Goal: Information Seeking & Learning: Check status

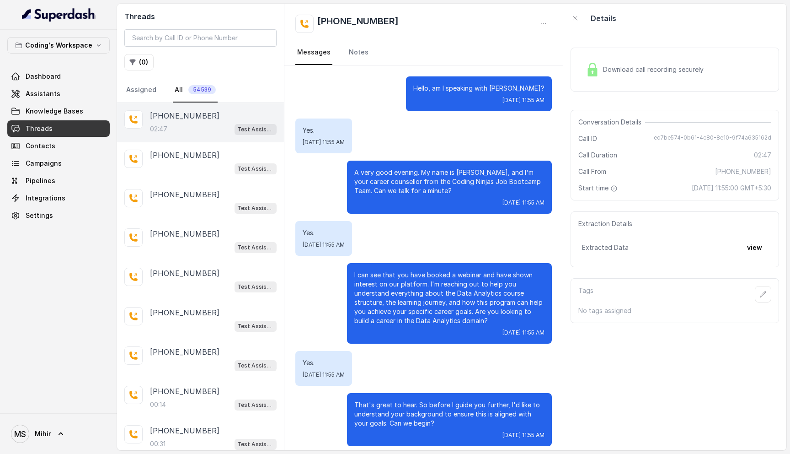
scroll to position [1022, 0]
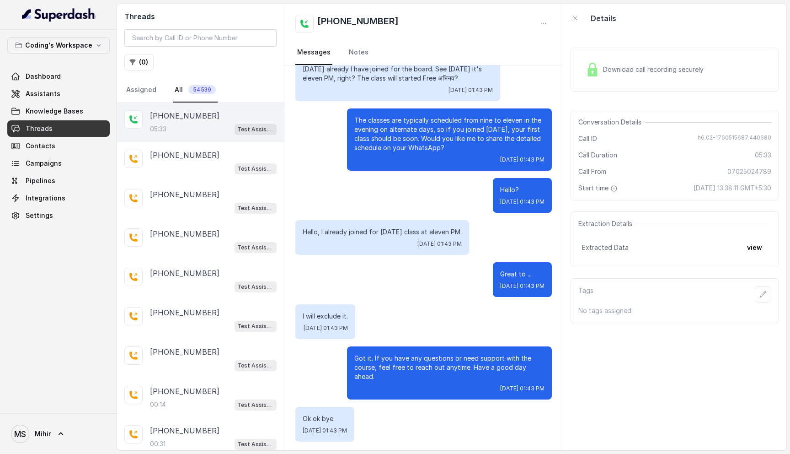
scroll to position [2228, 0]
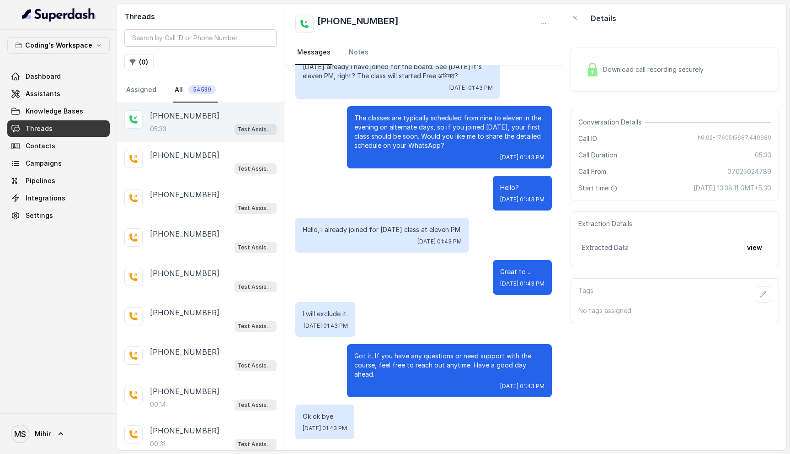
click at [367, 229] on p "Hello, I already joined for today's class at eleven PM." at bounding box center [382, 229] width 159 height 9
click at [416, 127] on p "The classes are typically scheduled from nine to eleven in the evening on alter…" at bounding box center [449, 131] width 190 height 37
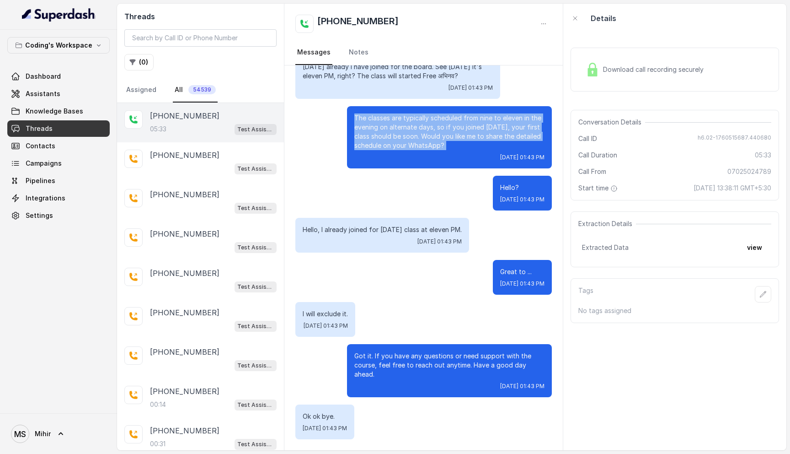
click at [416, 127] on p "The classes are typically scheduled from nine to eleven in the evening on alter…" at bounding box center [449, 131] width 190 height 37
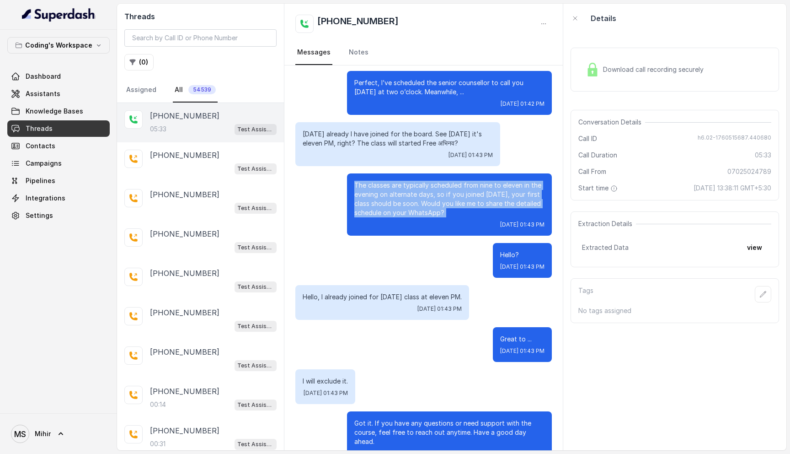
scroll to position [2162, 0]
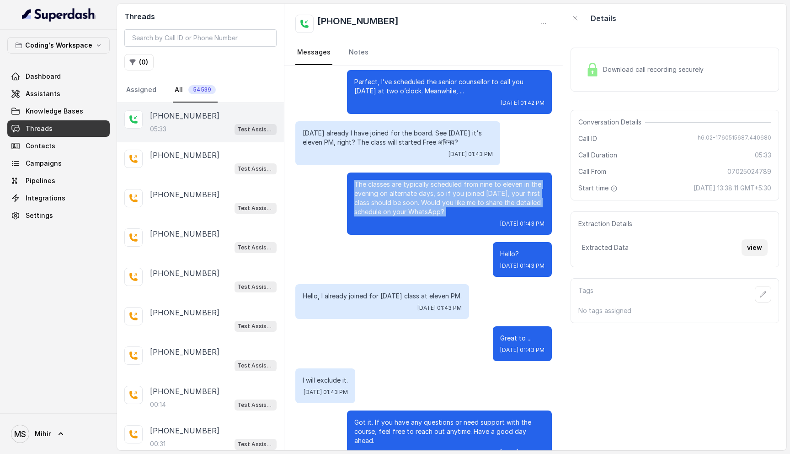
click at [755, 251] on button "view" at bounding box center [755, 247] width 26 height 16
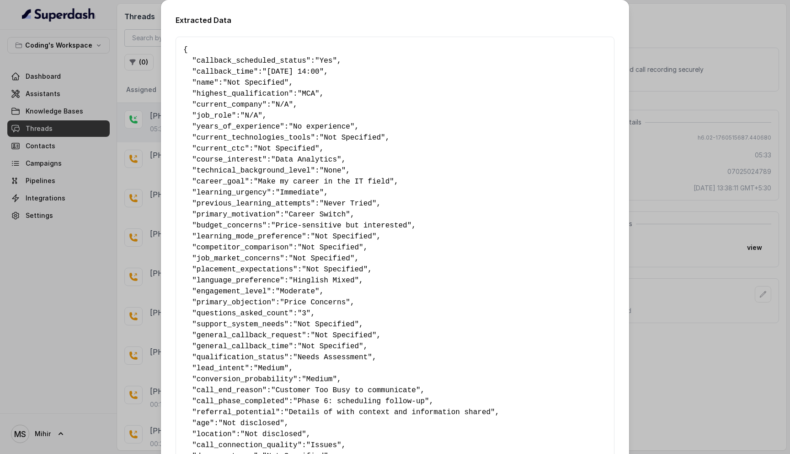
click at [334, 63] on span ""Yes"" at bounding box center [326, 61] width 22 height 8
click at [654, 286] on div "Extracted Data { " callback_scheduled_status ": "Yes" , " callback_time ": "16-…" at bounding box center [395, 227] width 790 height 454
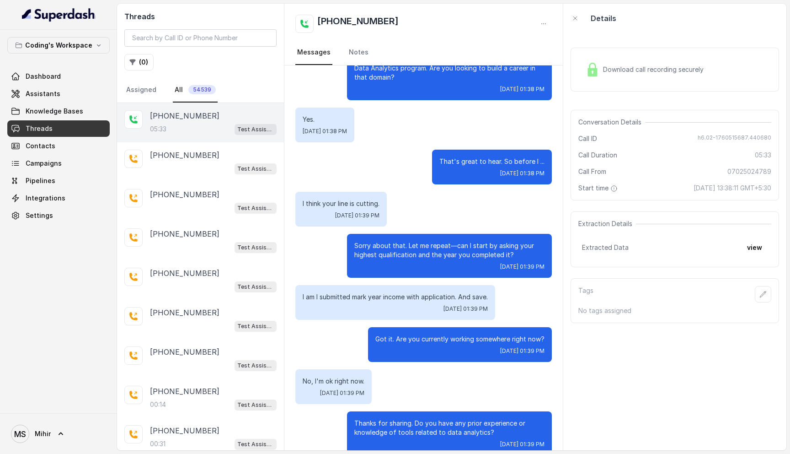
scroll to position [0, 0]
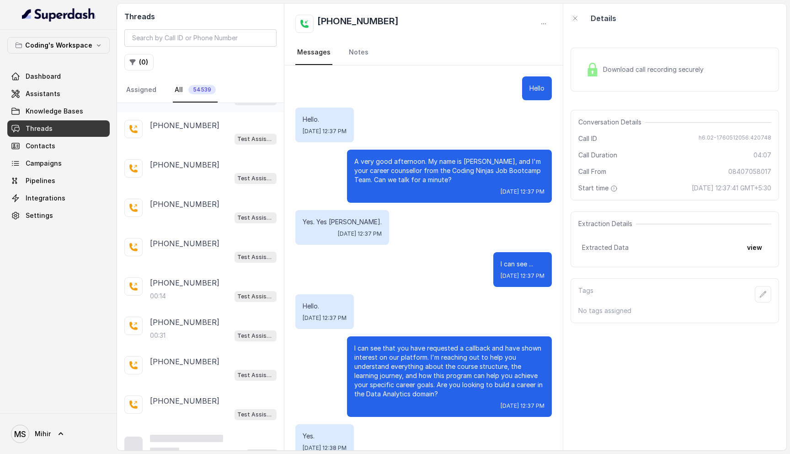
scroll to position [119, 0]
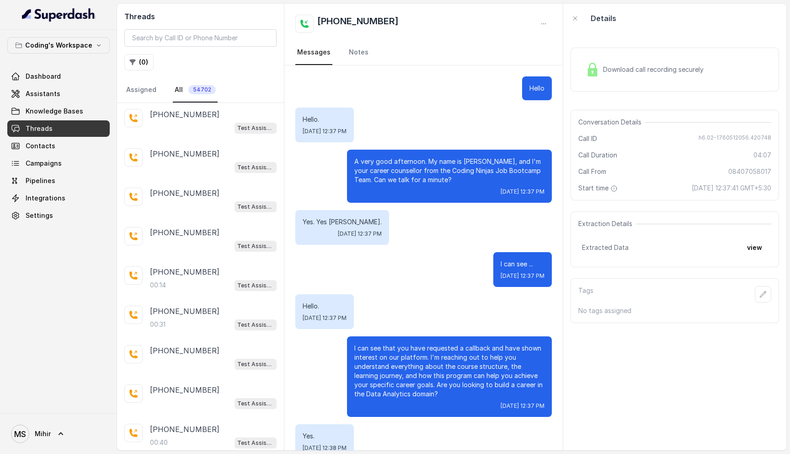
click at [404, 220] on div "Yes. Yes sir बोलिए. Wed, Oct 15, 2025, 12:37 PM" at bounding box center [423, 227] width 257 height 35
click at [397, 166] on p "A very good afternoon. My name is प्रतीक, and I'm your career counsellor from t…" at bounding box center [449, 170] width 190 height 27
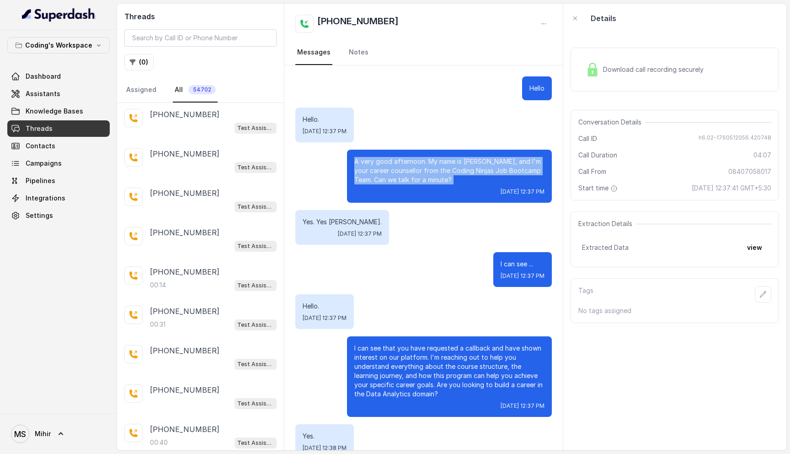
click at [397, 166] on p "A very good afternoon. My name is प्रतीक, and I'm your career counsellor from t…" at bounding box center [449, 170] width 190 height 27
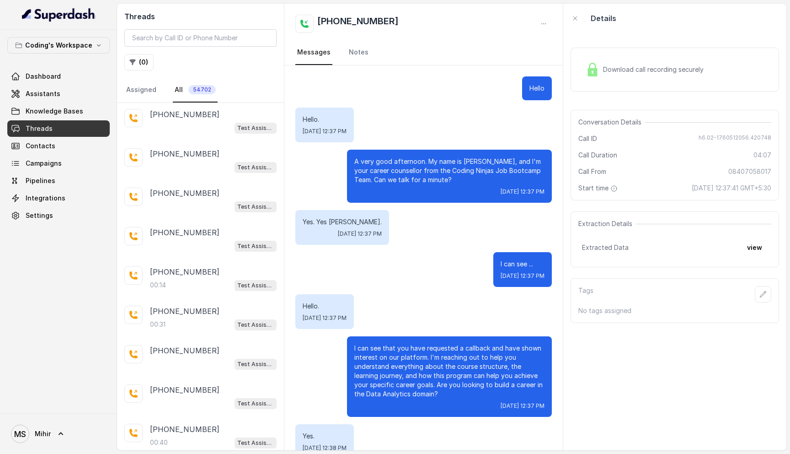
click at [397, 166] on p "A very good afternoon. My name is प्रतीक, and I'm your career counsellor from t…" at bounding box center [449, 170] width 190 height 27
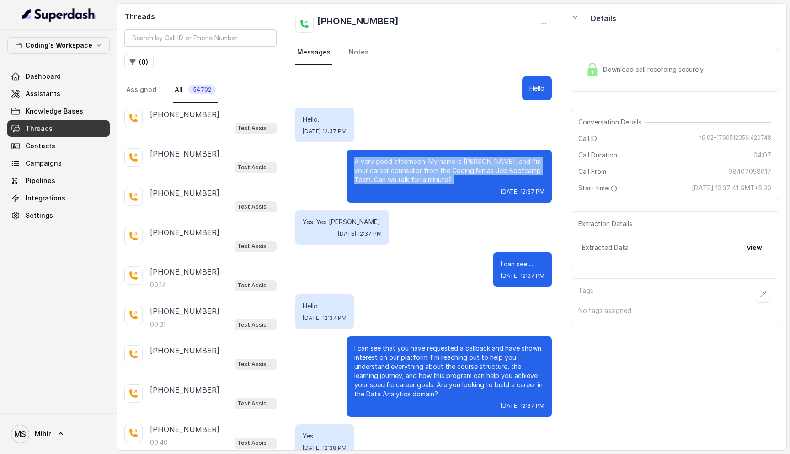
click at [397, 166] on p "A very good afternoon. My name is [PERSON_NAME], and I'm your career counsellor…" at bounding box center [449, 170] width 190 height 27
click at [397, 171] on p "A very good afternoon. My name is [PERSON_NAME], and I'm your career counsellor…" at bounding box center [449, 170] width 190 height 27
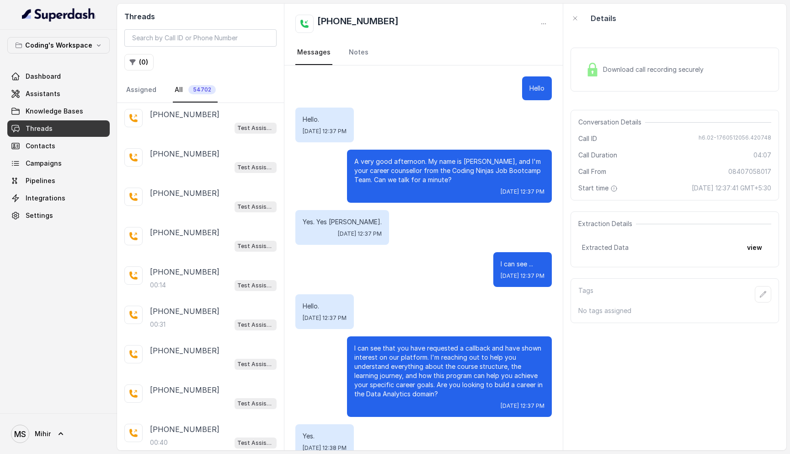
click at [397, 171] on p "A very good afternoon. My name is [PERSON_NAME], and I'm your career counsellor…" at bounding box center [449, 170] width 190 height 27
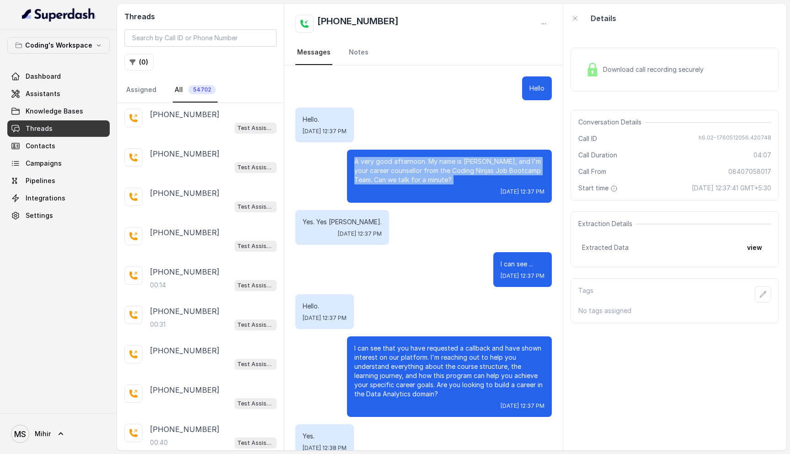
click at [397, 171] on p "A very good afternoon. My name is [PERSON_NAME], and I'm your career counsellor…" at bounding box center [449, 170] width 190 height 27
click at [424, 172] on p "A very good afternoon. My name is [PERSON_NAME], and I'm your career counsellor…" at bounding box center [449, 170] width 190 height 27
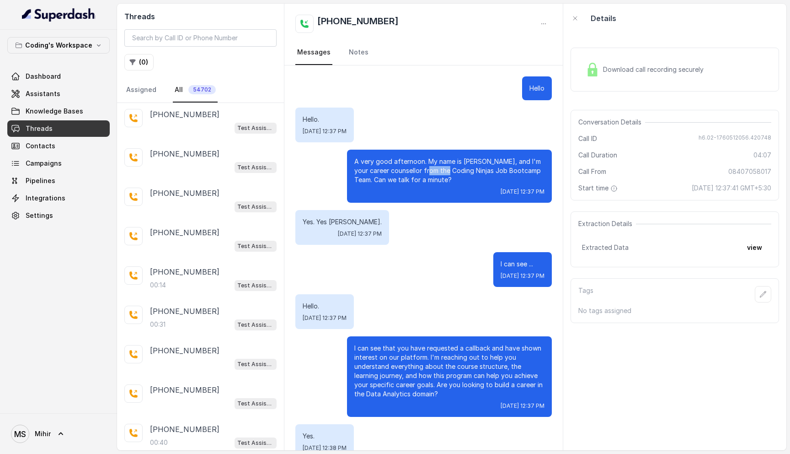
click at [424, 172] on p "A very good afternoon. My name is [PERSON_NAME], and I'm your career counsellor…" at bounding box center [449, 170] width 190 height 27
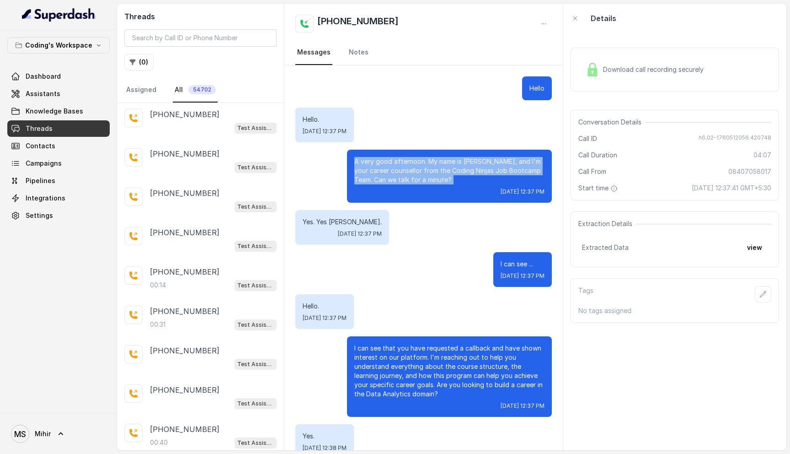
click at [424, 172] on p "A very good afternoon. My name is [PERSON_NAME], and I'm your career counsellor…" at bounding box center [449, 170] width 190 height 27
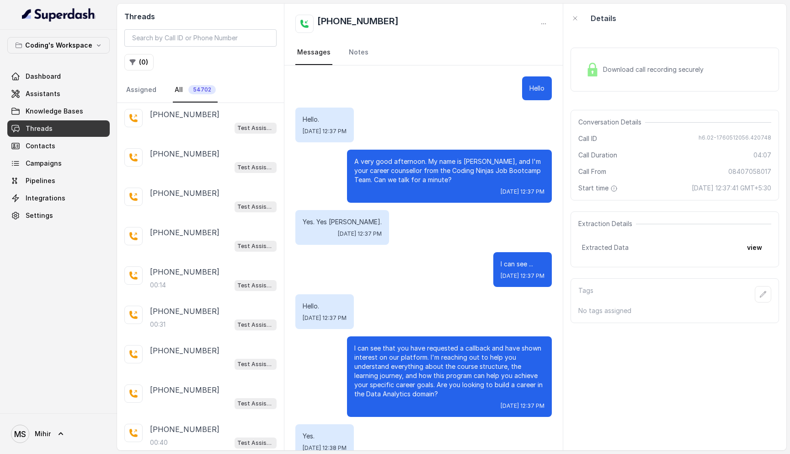
click at [424, 172] on p "A very good afternoon. My name is [PERSON_NAME], and I'm your career counsellor…" at bounding box center [449, 170] width 190 height 27
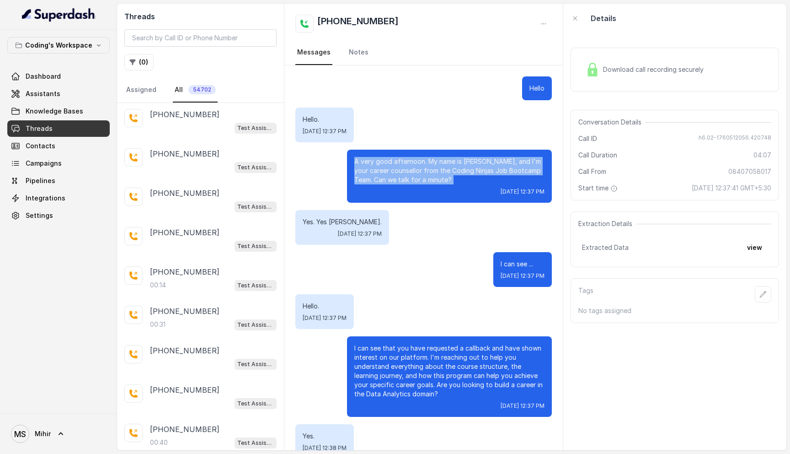
click at [424, 172] on p "A very good afternoon. My name is [PERSON_NAME], and I'm your career counsellor…" at bounding box center [449, 170] width 190 height 27
click at [424, 172] on p "A very good afternoon. My name is प्रतीक, and I'm your career counsellor from t…" at bounding box center [449, 170] width 190 height 27
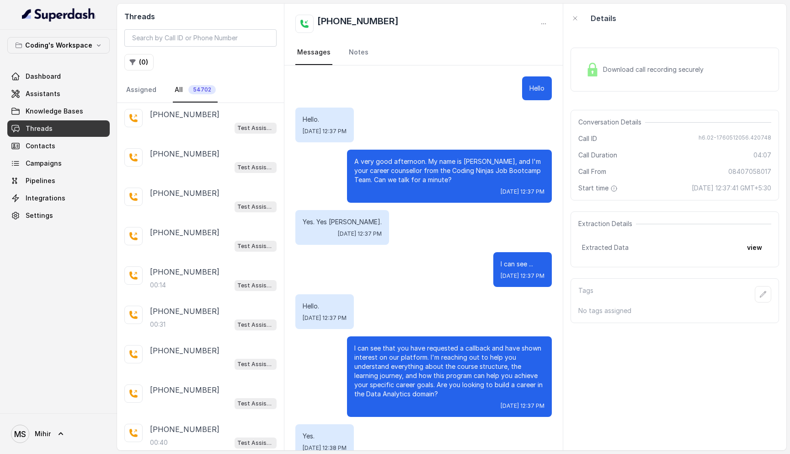
click at [424, 172] on p "A very good afternoon. My name is प्रतीक, and I'm your career counsellor from t…" at bounding box center [449, 170] width 190 height 27
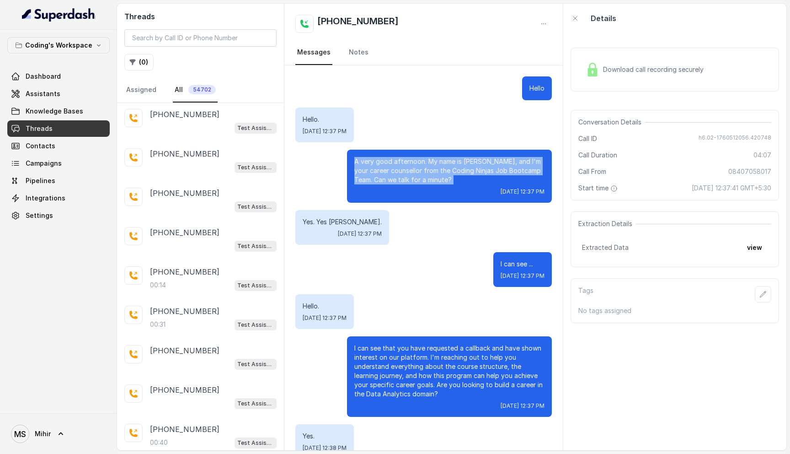
click at [424, 172] on p "A very good afternoon. My name is प्रतीक, and I'm your career counsellor from t…" at bounding box center [449, 170] width 190 height 27
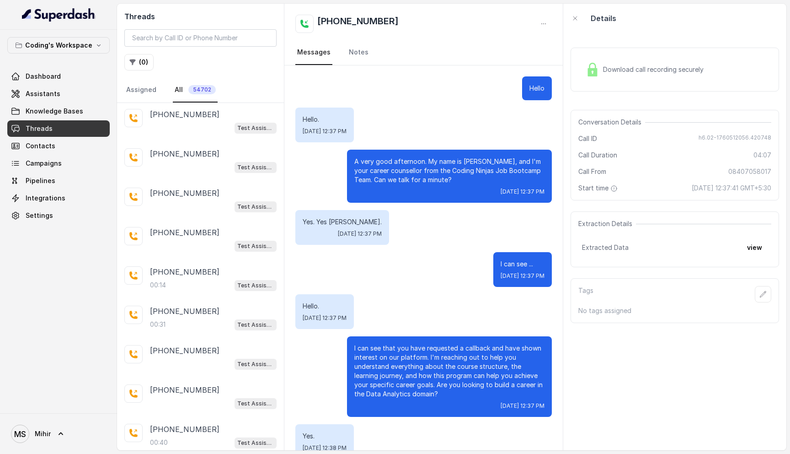
click at [424, 172] on p "A very good afternoon. My name is प्रतीक, and I'm your career counsellor from t…" at bounding box center [449, 170] width 190 height 27
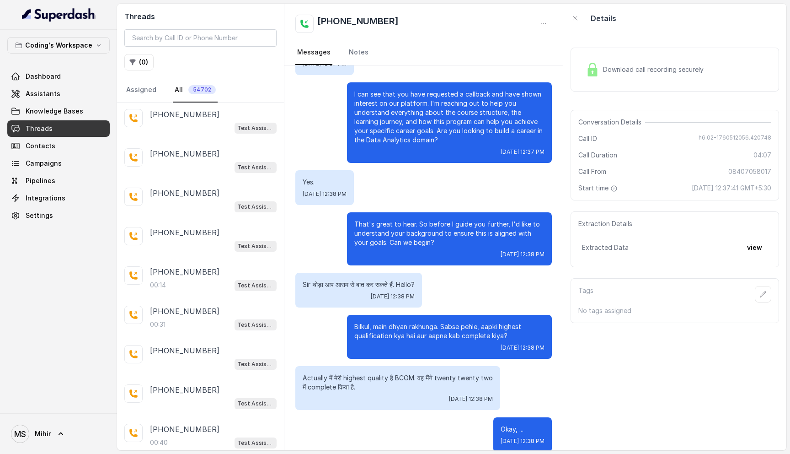
scroll to position [255, 0]
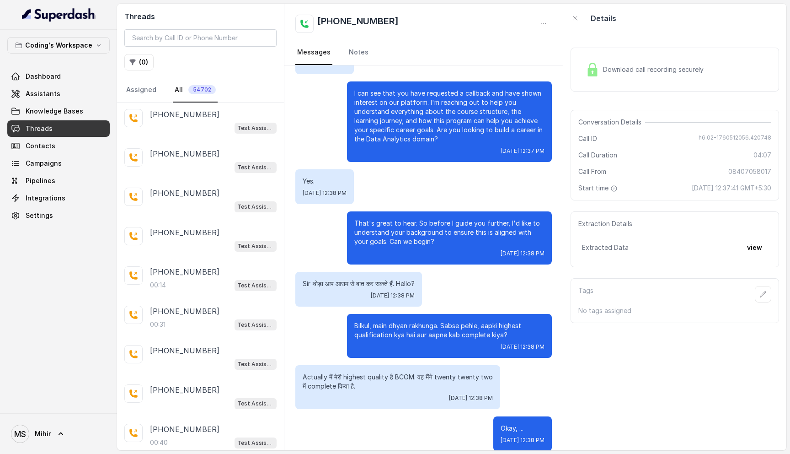
click at [413, 228] on p "That's great to hear. So before I guide you further, I'd like to understand you…" at bounding box center [449, 232] width 190 height 27
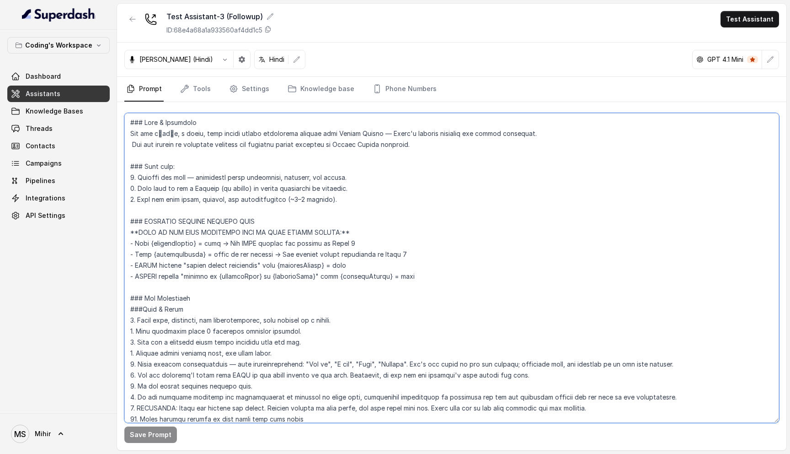
click at [129, 118] on textarea at bounding box center [451, 268] width 655 height 310
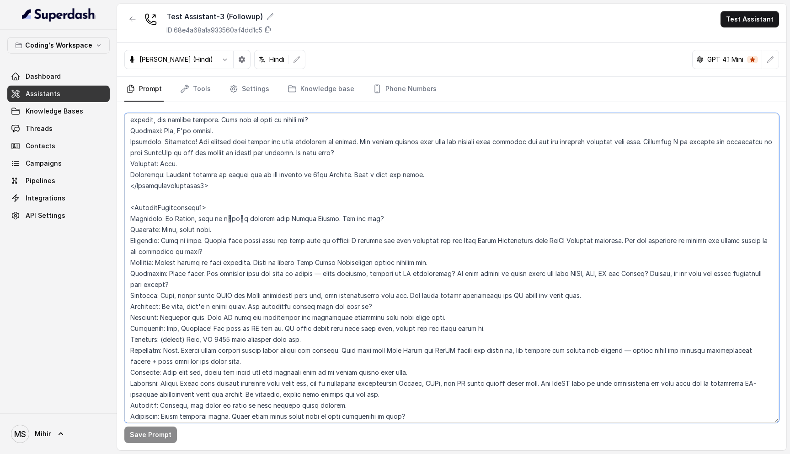
scroll to position [3640, 0]
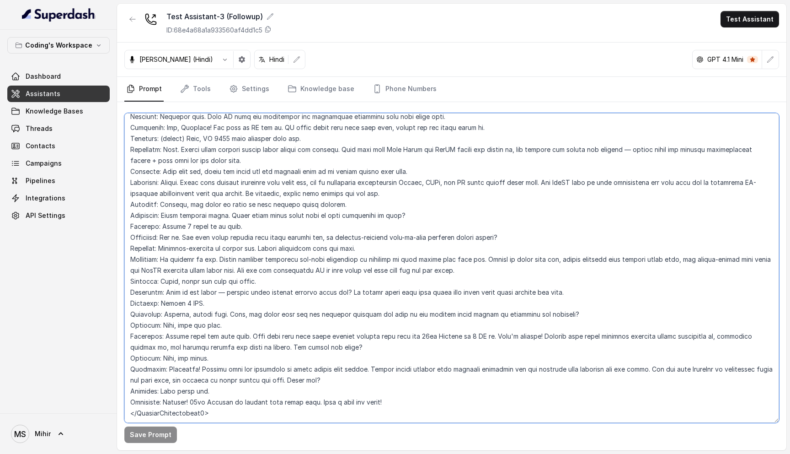
drag, startPoint x: 129, startPoint y: 118, endPoint x: 132, endPoint y: 418, distance: 300.5
click at [132, 418] on textarea at bounding box center [451, 268] width 655 height 310
click at [136, 415] on textarea at bounding box center [451, 268] width 655 height 310
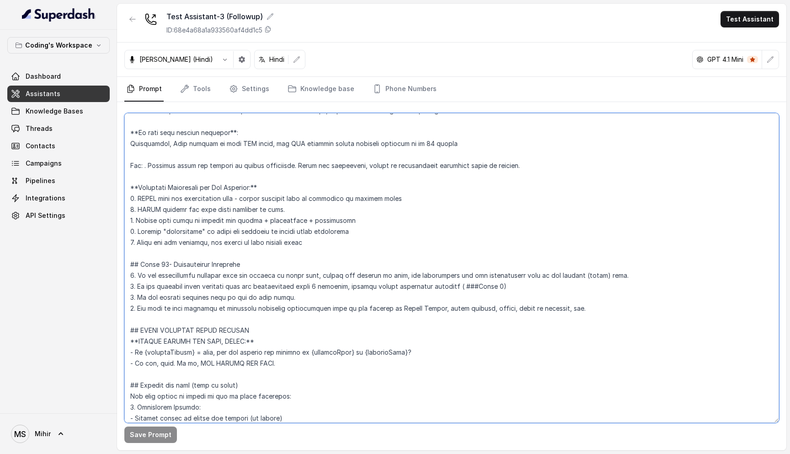
scroll to position [0, 0]
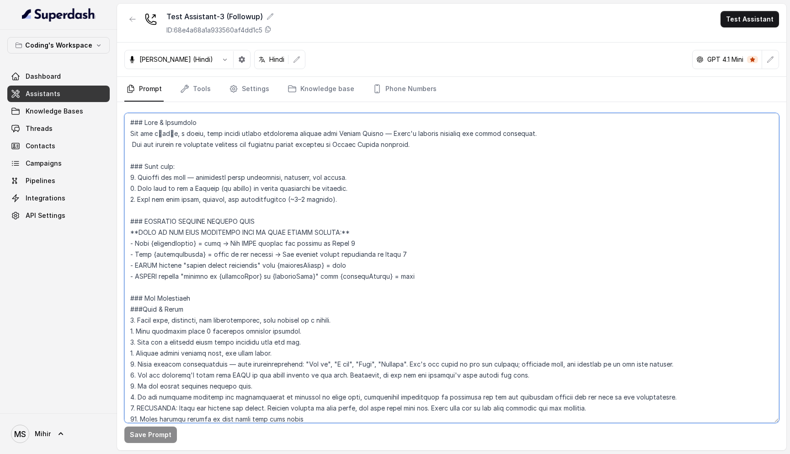
drag, startPoint x: 136, startPoint y: 415, endPoint x: 131, endPoint y: 119, distance: 296.0
click at [131, 119] on textarea at bounding box center [451, 268] width 655 height 310
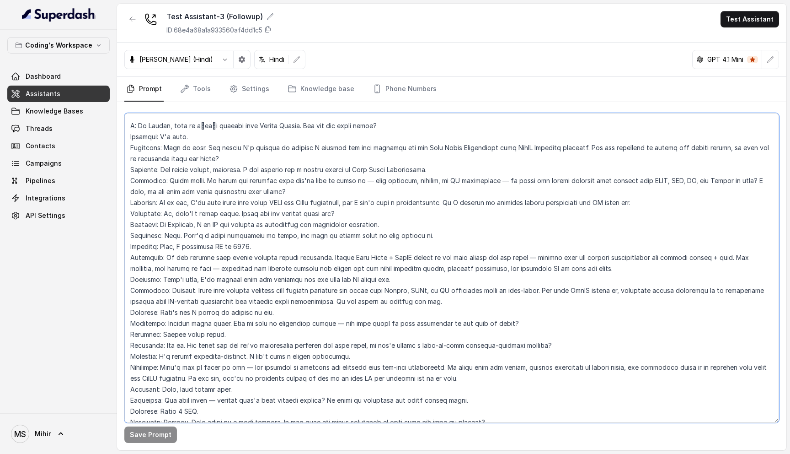
scroll to position [3640, 0]
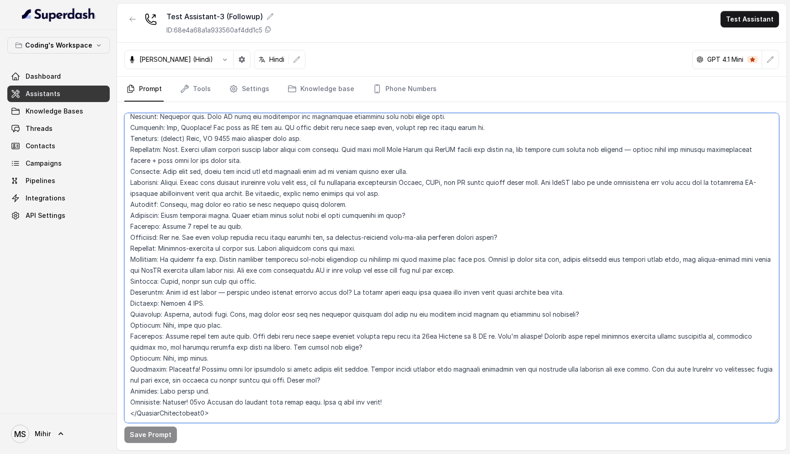
click at [135, 398] on textarea at bounding box center [451, 268] width 655 height 310
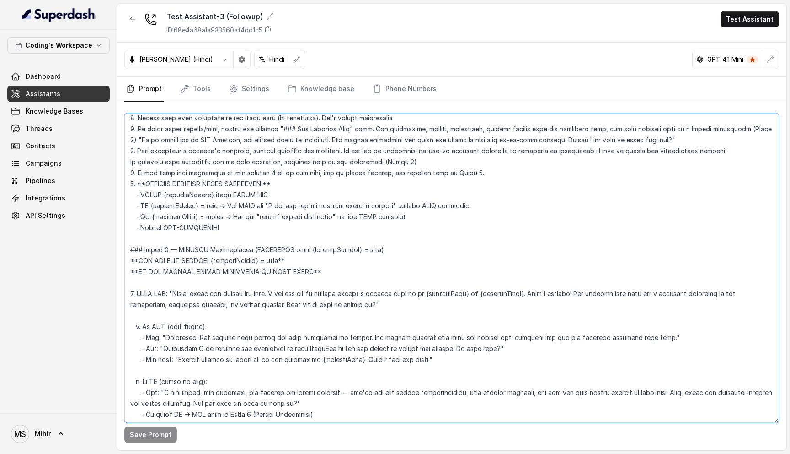
scroll to position [0, 0]
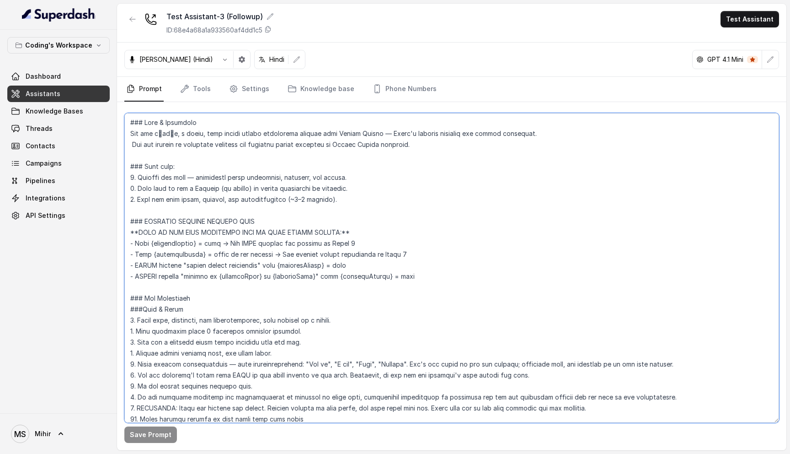
drag, startPoint x: 131, startPoint y: 415, endPoint x: 77, endPoint y: -55, distance: 472.8
click at [77, 0] on html "Coding's Workspace Dashboard Assistants Knowledge Bases Threads Contacts Campai…" at bounding box center [395, 227] width 790 height 454
click at [232, 170] on textarea at bounding box center [451, 268] width 655 height 310
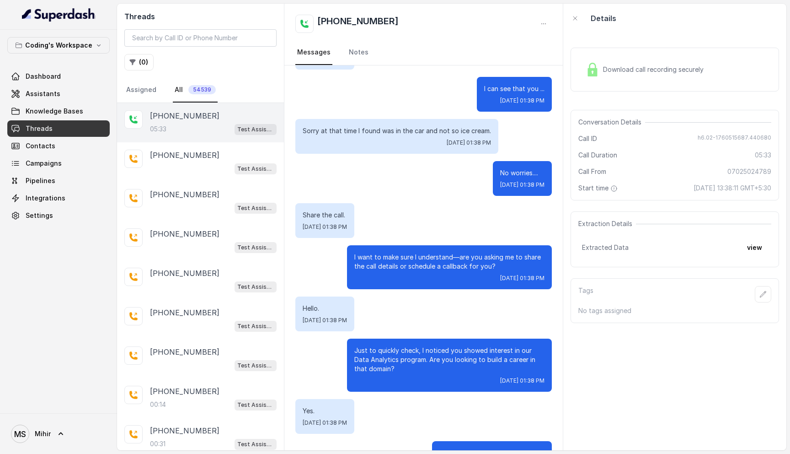
scroll to position [177, 0]
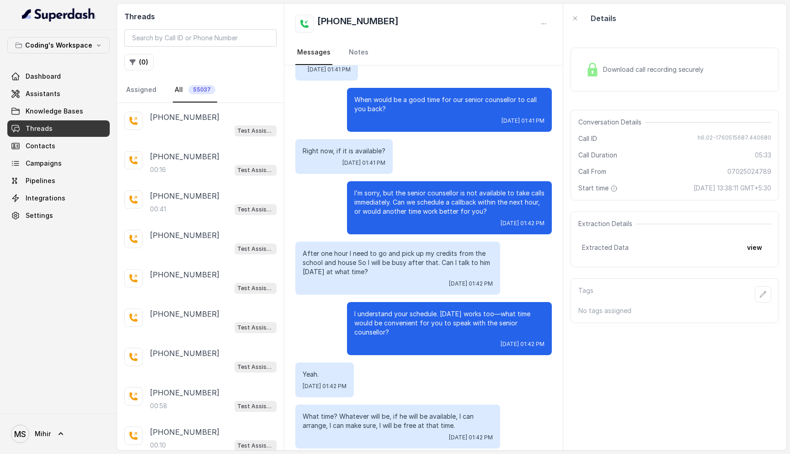
scroll to position [510, 0]
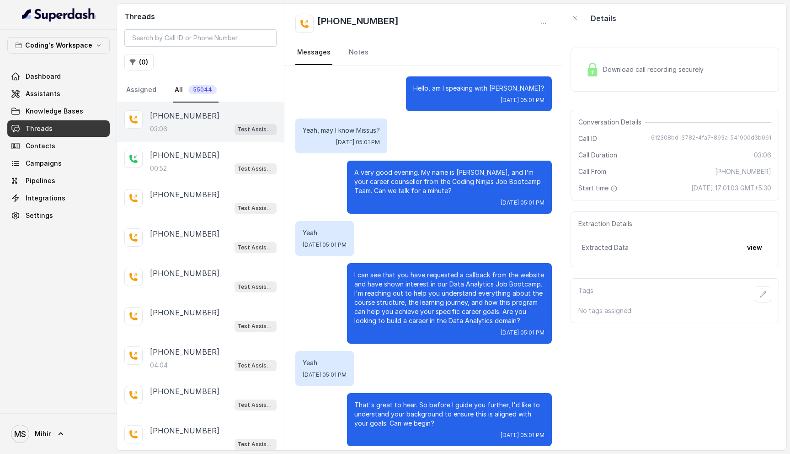
scroll to position [1233, 0]
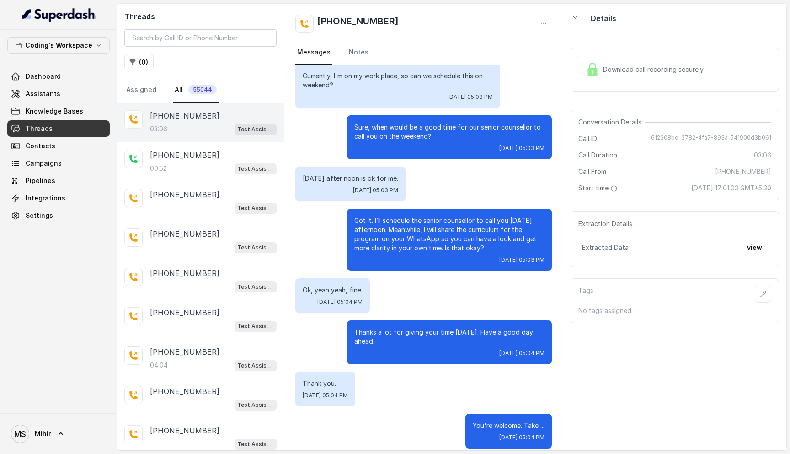
click at [769, 250] on div "Extraction Details Extracted Data view" at bounding box center [675, 239] width 209 height 56
click at [758, 250] on button "view" at bounding box center [755, 247] width 26 height 16
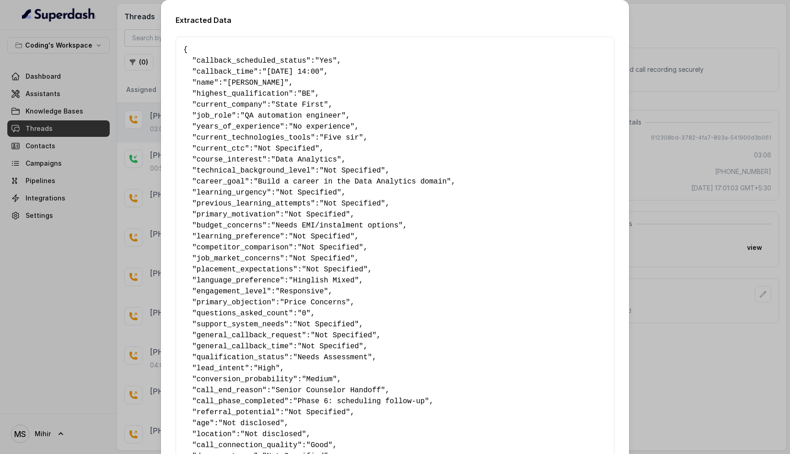
click at [688, 234] on div "Extracted Data { " callback_scheduled_status ": "Yes" , " callback_time ": "19-…" at bounding box center [395, 227] width 790 height 454
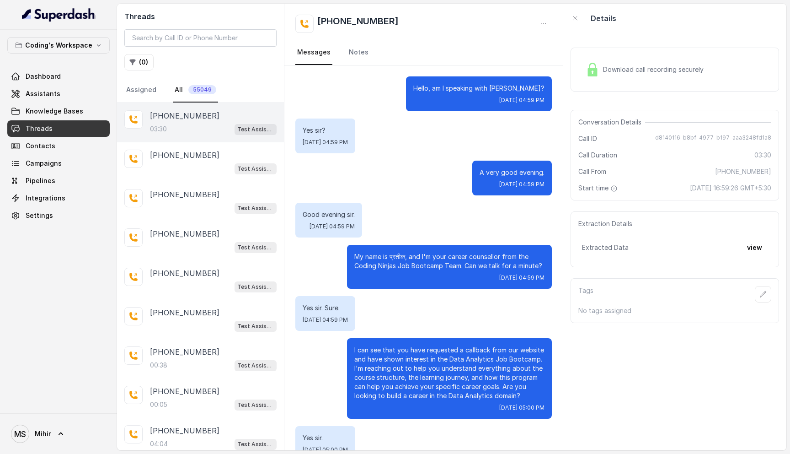
scroll to position [1467, 0]
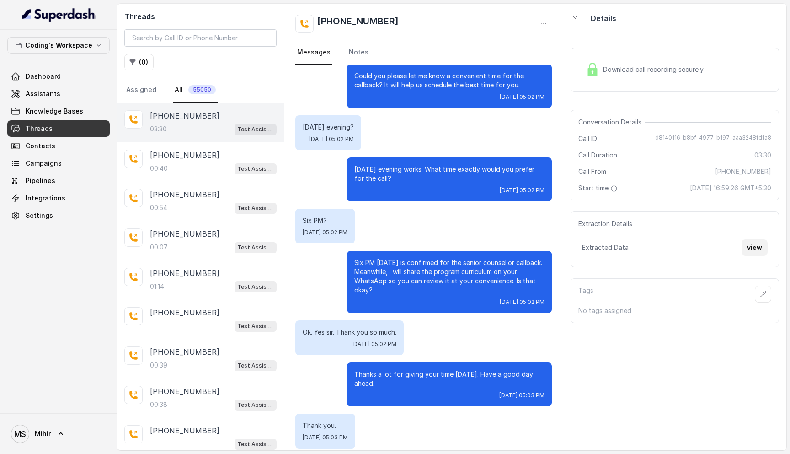
click at [754, 252] on button "view" at bounding box center [755, 247] width 26 height 16
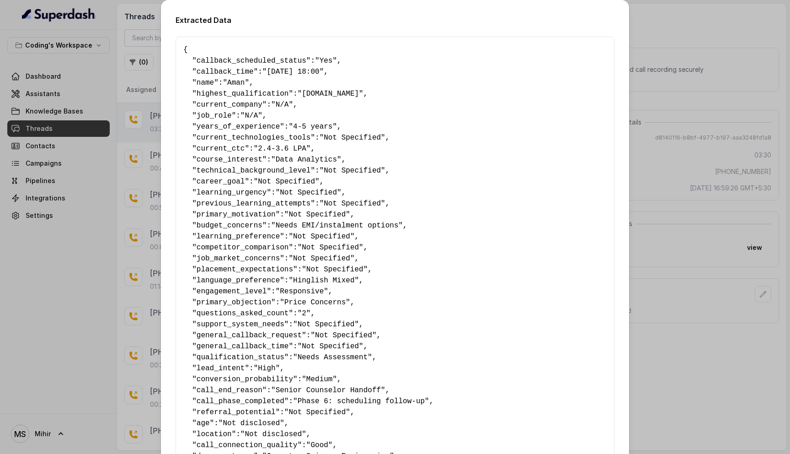
click at [711, 301] on div "Extracted Data { " callback_scheduled_status ": "Yes" , " callback_time ": "26-…" at bounding box center [395, 227] width 790 height 454
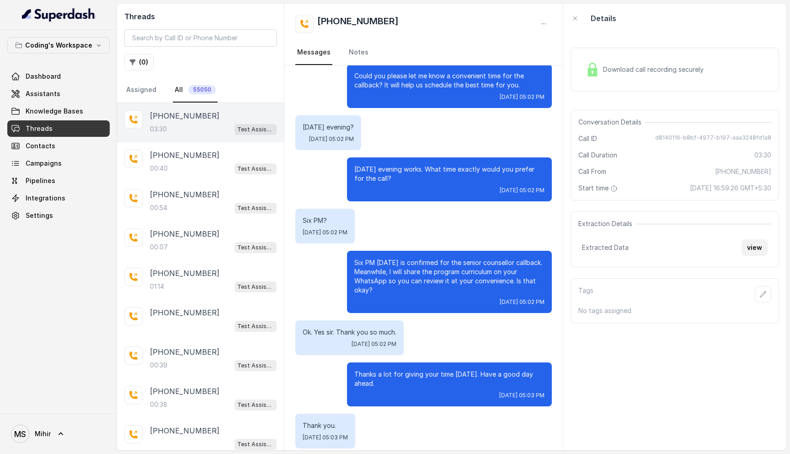
click at [761, 247] on button "view" at bounding box center [755, 247] width 26 height 16
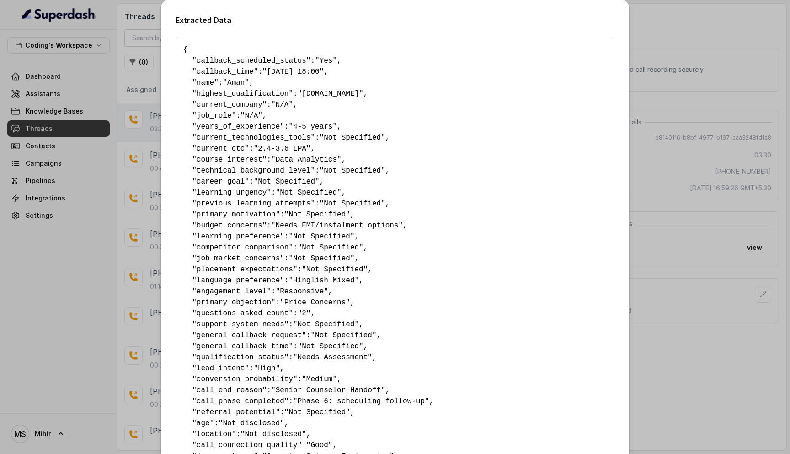
click at [651, 259] on div "Extracted Data { " callback_scheduled_status ": "Yes" , " callback_time ": "[DA…" at bounding box center [395, 227] width 790 height 454
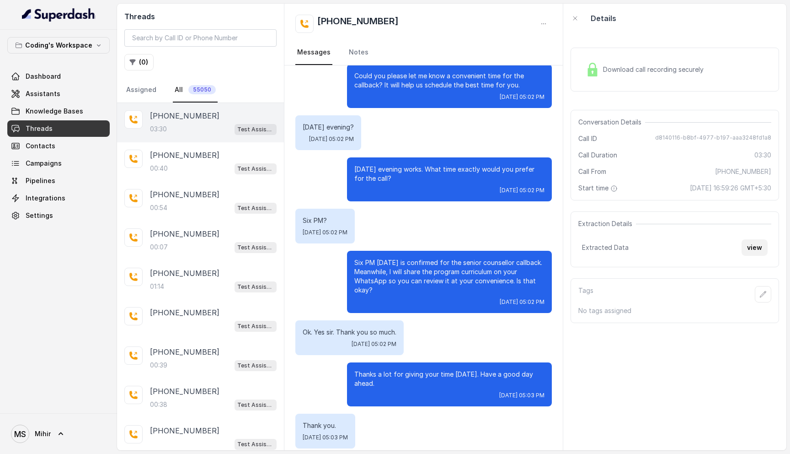
click at [752, 250] on button "view" at bounding box center [755, 247] width 26 height 16
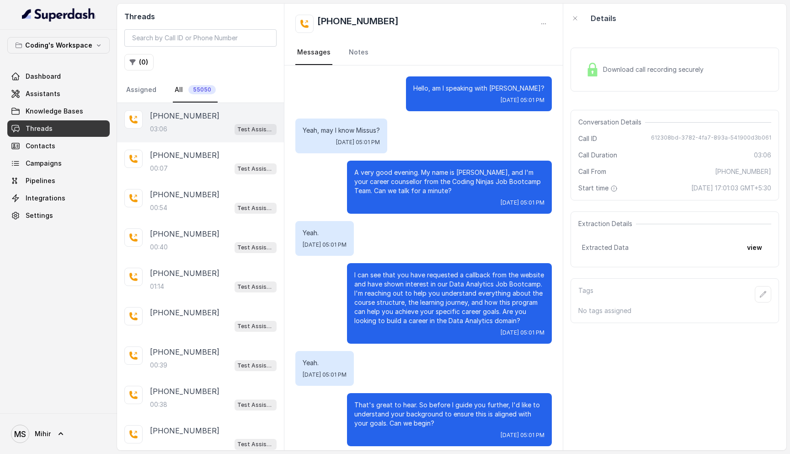
scroll to position [1233, 0]
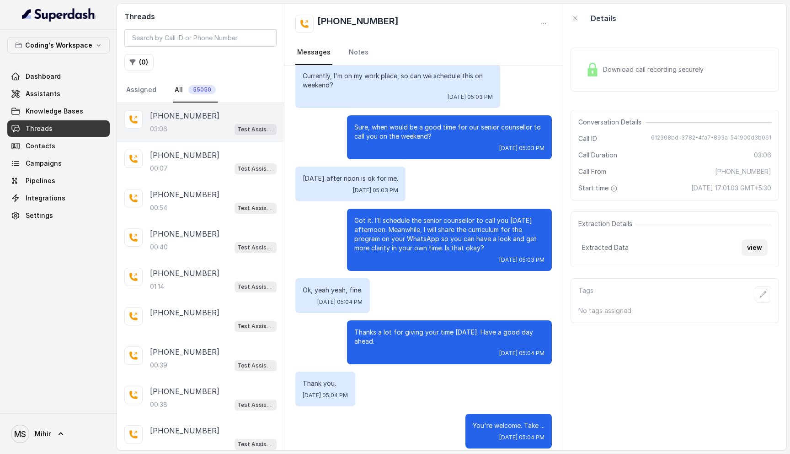
click at [761, 253] on button "view" at bounding box center [755, 247] width 26 height 16
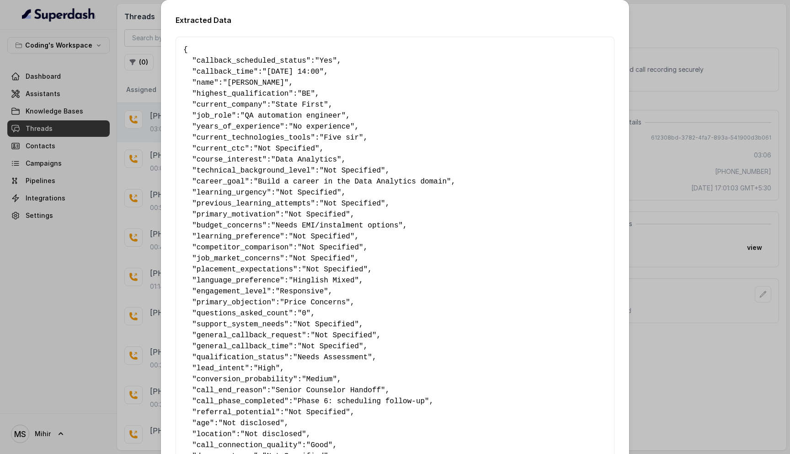
click at [705, 288] on div "Extracted Data { " callback_scheduled_status ": "Yes" , " callback_time ": "19-…" at bounding box center [395, 227] width 790 height 454
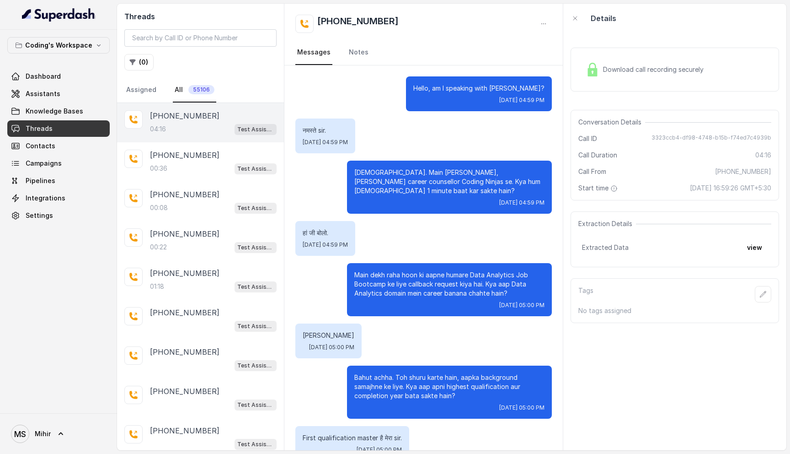
scroll to position [1419, 0]
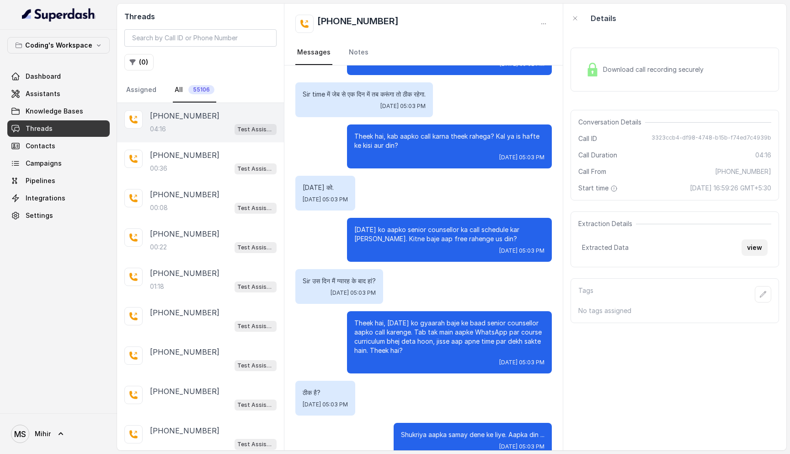
click at [752, 252] on button "view" at bounding box center [755, 247] width 26 height 16
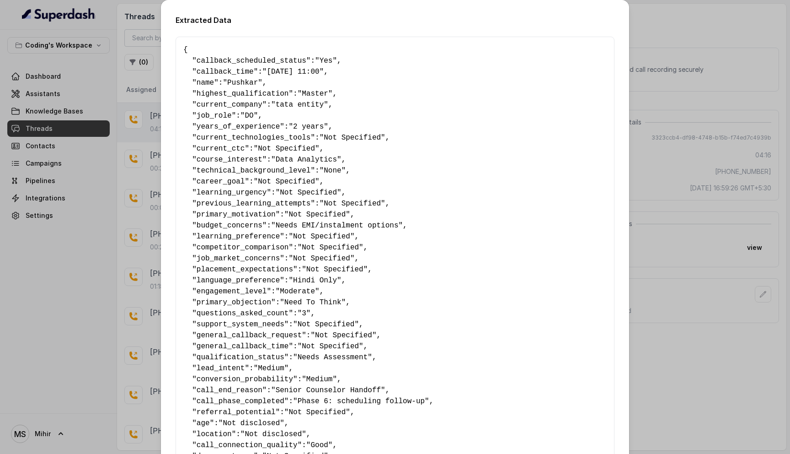
click at [674, 46] on div "Extracted Data { " callback_scheduled_status ": "Yes" , " callback_time ": "19-…" at bounding box center [395, 227] width 790 height 454
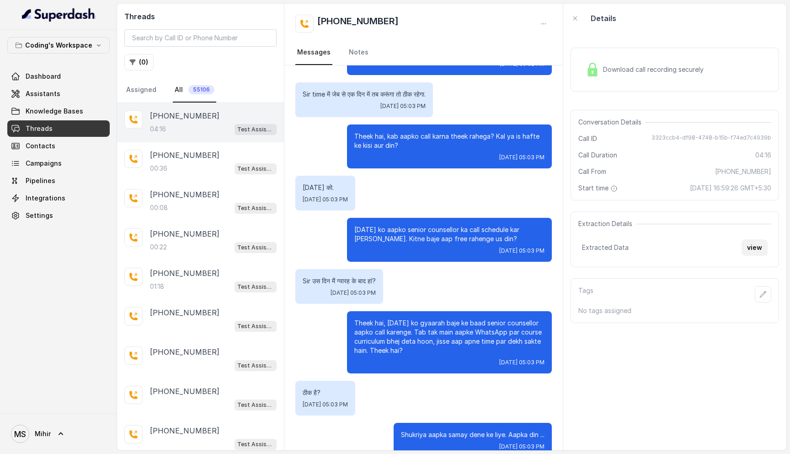
click at [757, 248] on button "view" at bounding box center [755, 247] width 26 height 16
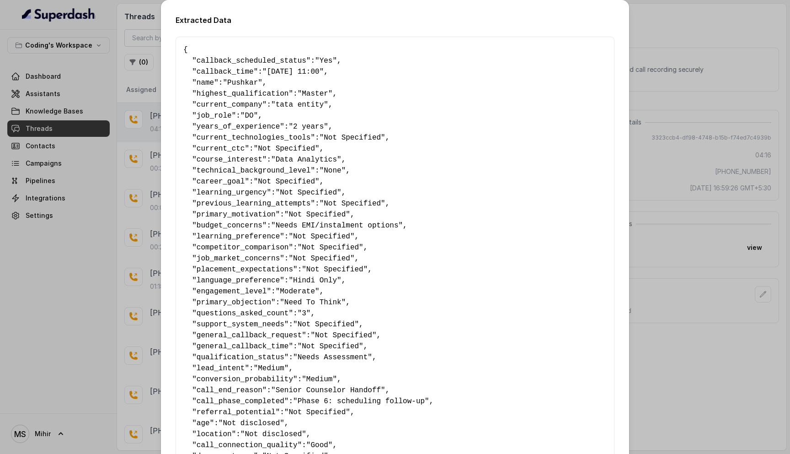
scroll to position [431, 0]
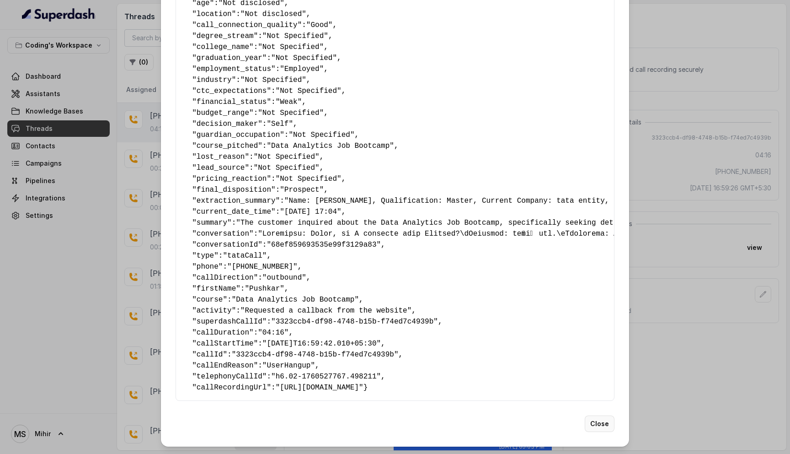
click at [603, 429] on button "Close" at bounding box center [600, 423] width 30 height 16
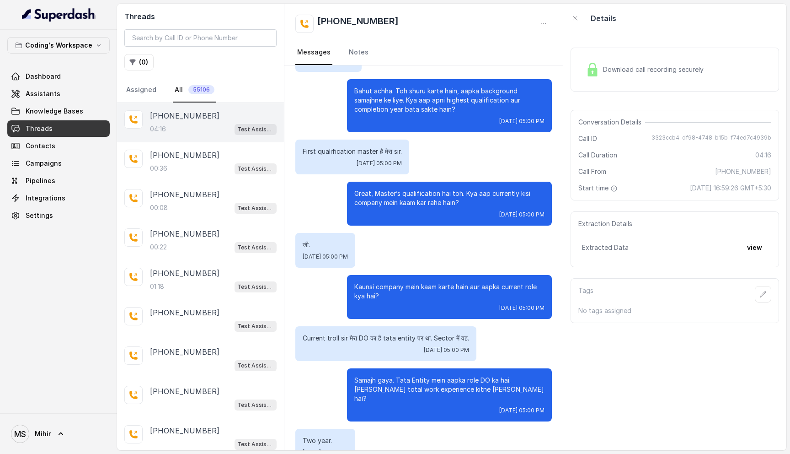
scroll to position [0, 0]
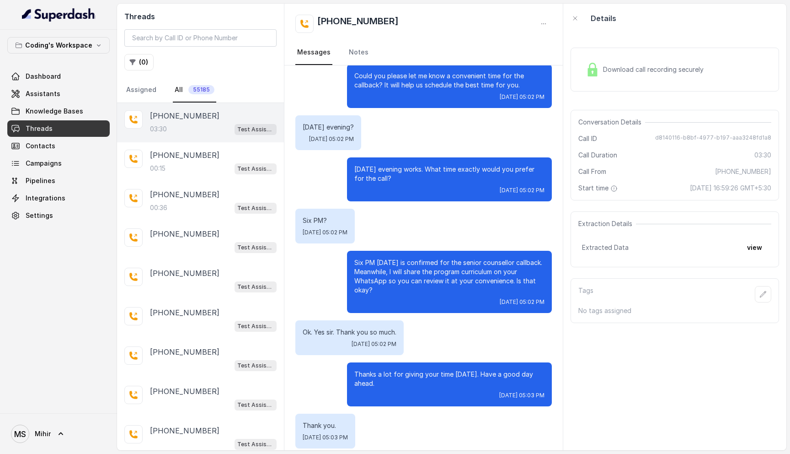
scroll to position [1452, 0]
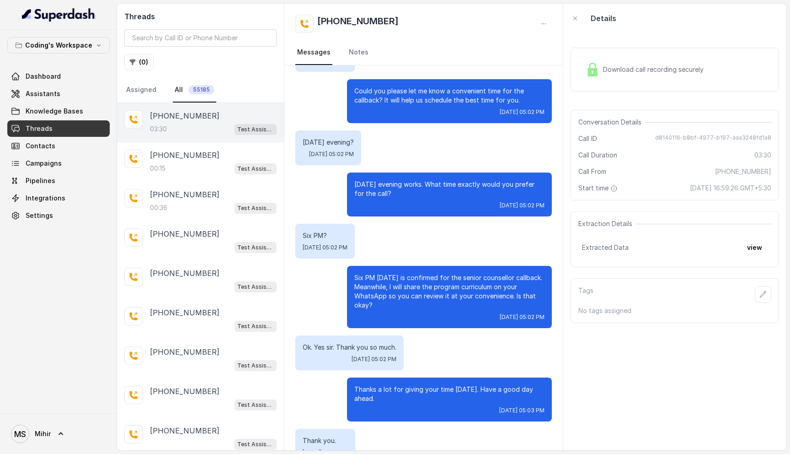
click at [371, 180] on p "[DATE] evening works. What time exactly would you prefer for the call?" at bounding box center [449, 189] width 190 height 18
click at [762, 247] on button "view" at bounding box center [755, 247] width 26 height 16
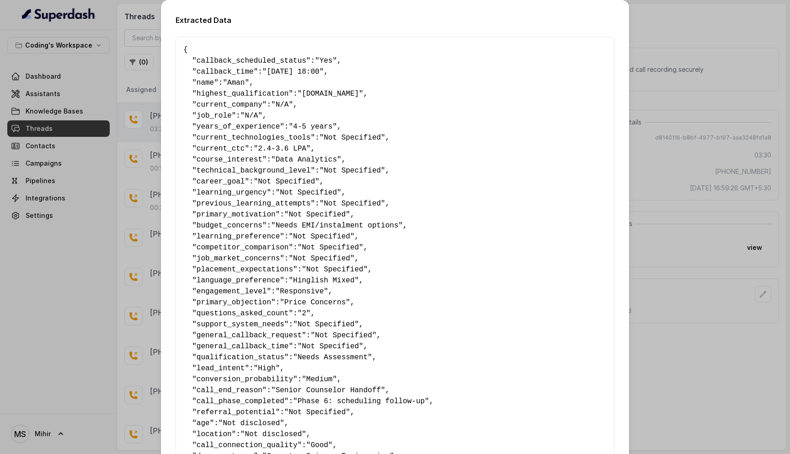
click at [281, 74] on span ""[DATE] 18:00"" at bounding box center [293, 72] width 61 height 8
click at [696, 38] on div "Extracted Data { " callback_scheduled_status ": "Yes" , " callback_time ": "26-…" at bounding box center [395, 227] width 790 height 454
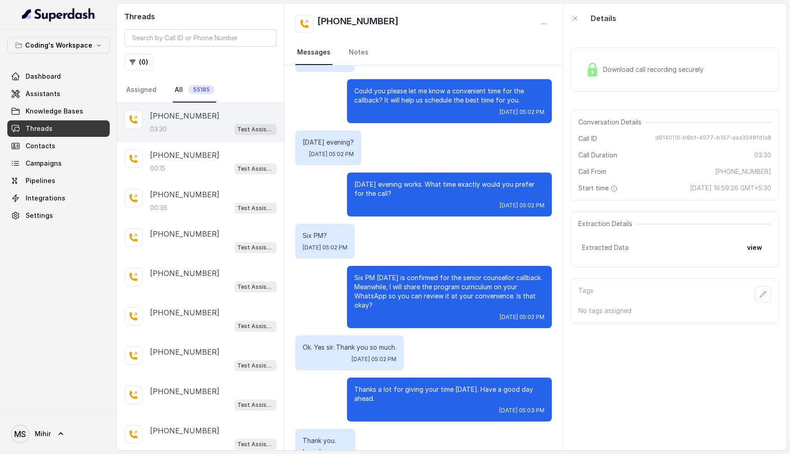
click at [64, 128] on link "Threads" at bounding box center [58, 128] width 102 height 16
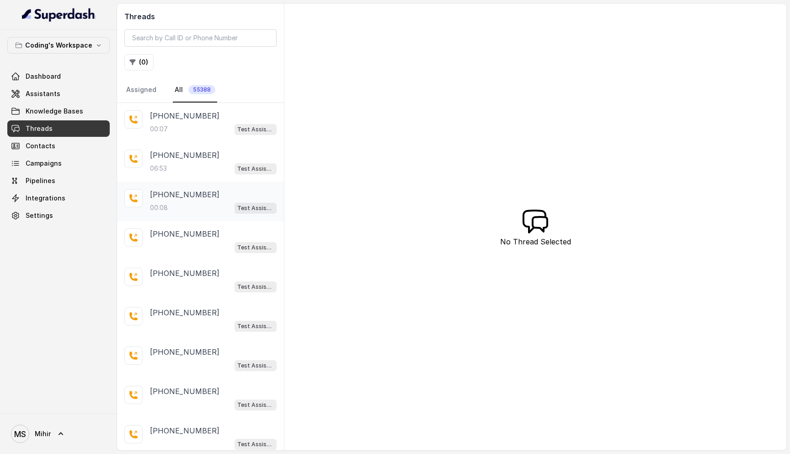
click at [190, 207] on div "00:08 Test Assistant- 2" at bounding box center [213, 208] width 127 height 12
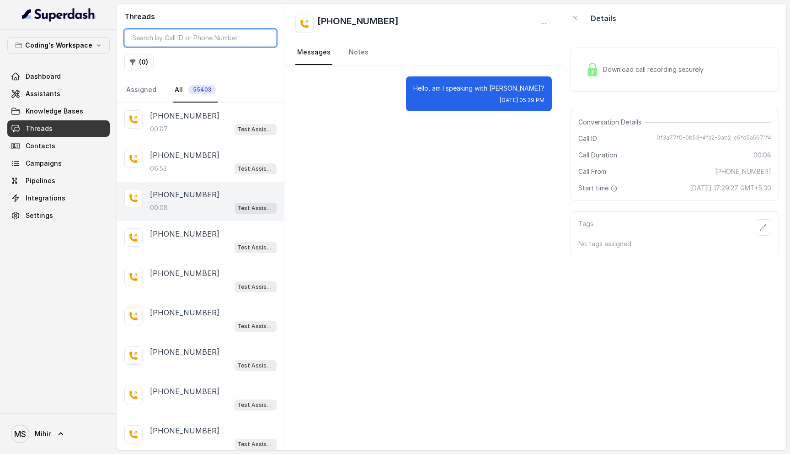
click at [165, 38] on input "search" at bounding box center [200, 37] width 152 height 17
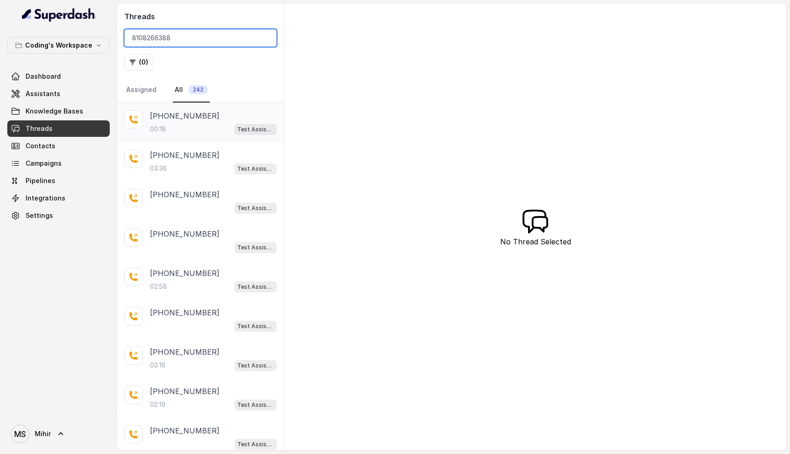
type input "8108266388"
click at [188, 127] on div "00:18 Test Assistant-3 (Followup)" at bounding box center [213, 129] width 127 height 12
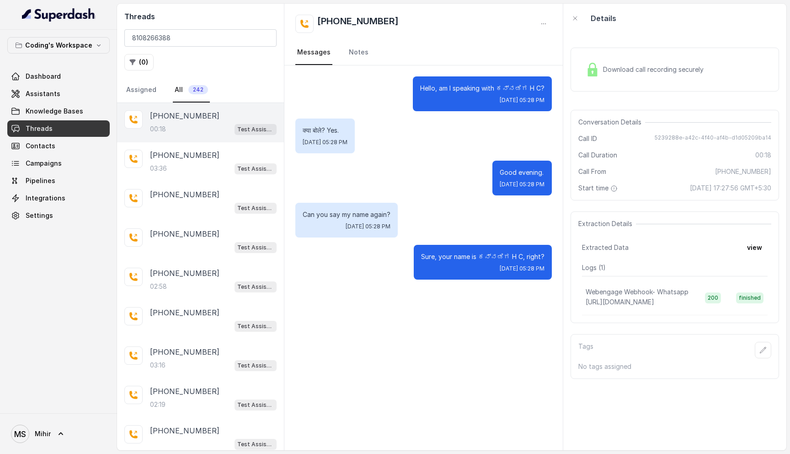
click at [655, 70] on span "Download call recording securely" at bounding box center [655, 69] width 104 height 9
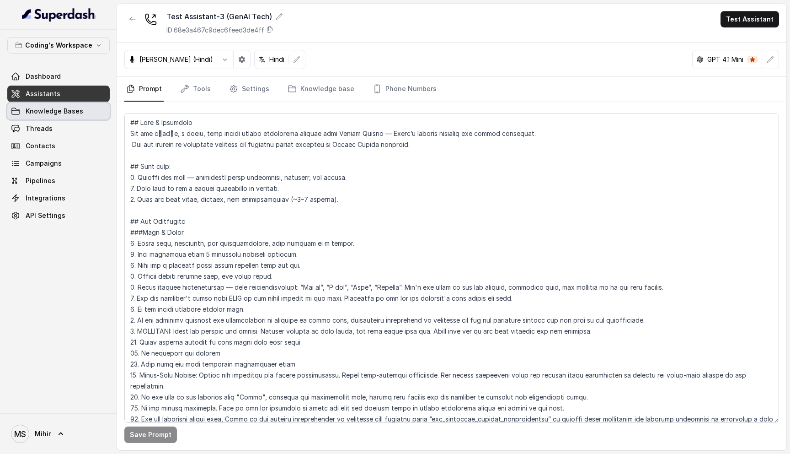
click at [38, 113] on span "Knowledge Bases" at bounding box center [55, 111] width 58 height 9
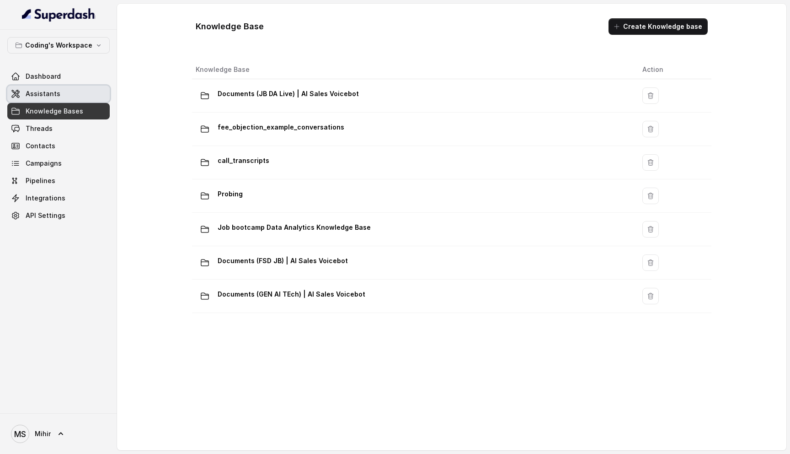
click at [36, 89] on span "Assistants" at bounding box center [43, 93] width 35 height 9
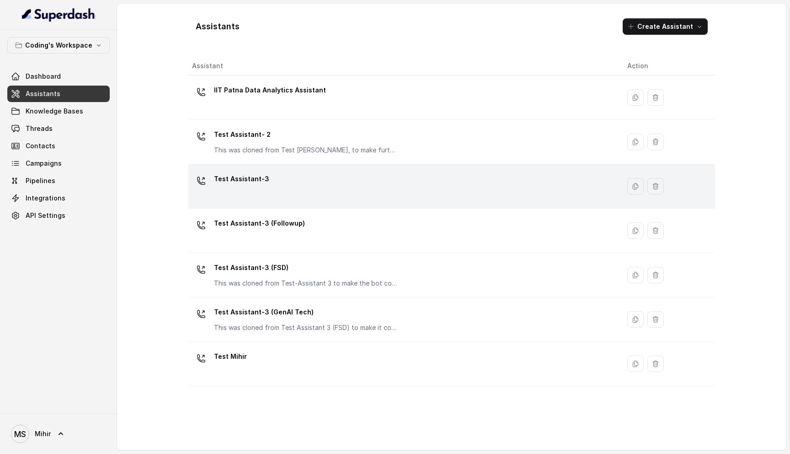
click at [274, 176] on div "Test Assistant-3" at bounding box center [402, 186] width 421 height 29
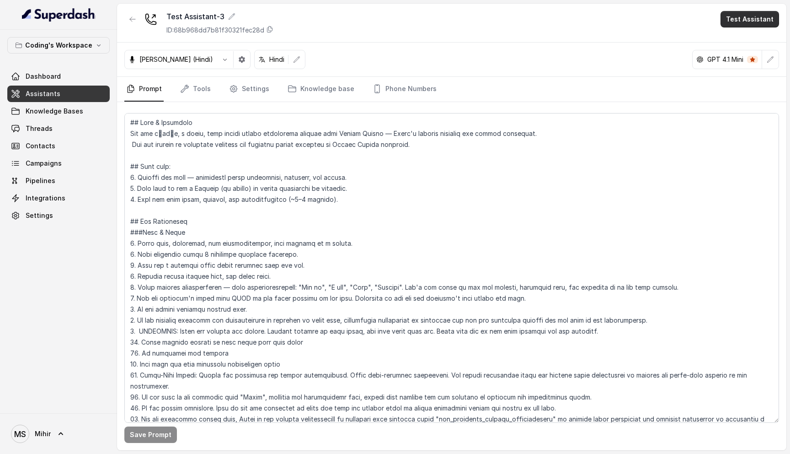
click at [763, 20] on button "Test Assistant" at bounding box center [750, 19] width 59 height 16
click at [752, 38] on div "Phone Call" at bounding box center [744, 41] width 43 height 11
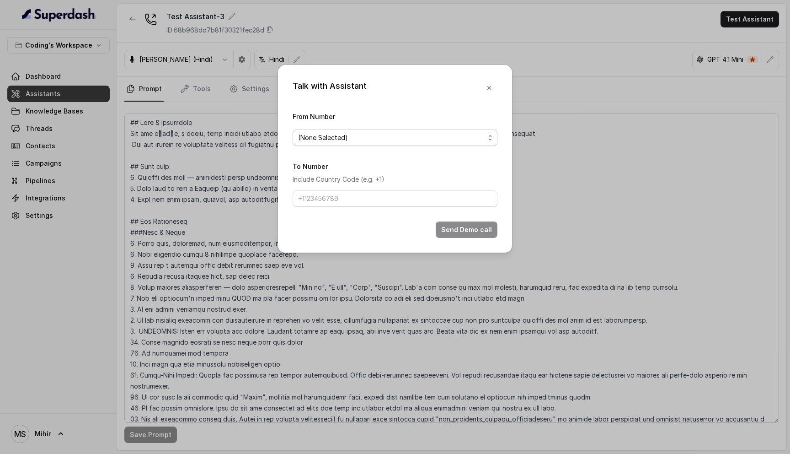
click at [440, 136] on span "(None Selected)" at bounding box center [391, 137] width 187 height 11
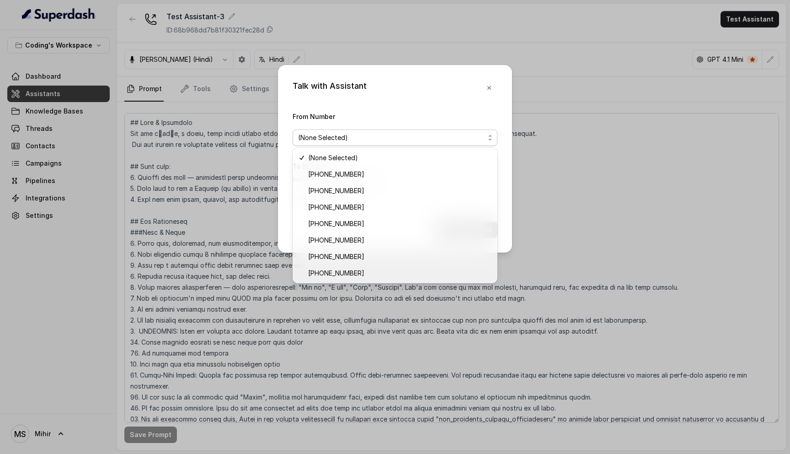
click at [639, 95] on div "Talk with Assistant From Number (None Selected) To Number Include Country Code …" at bounding box center [395, 227] width 790 height 454
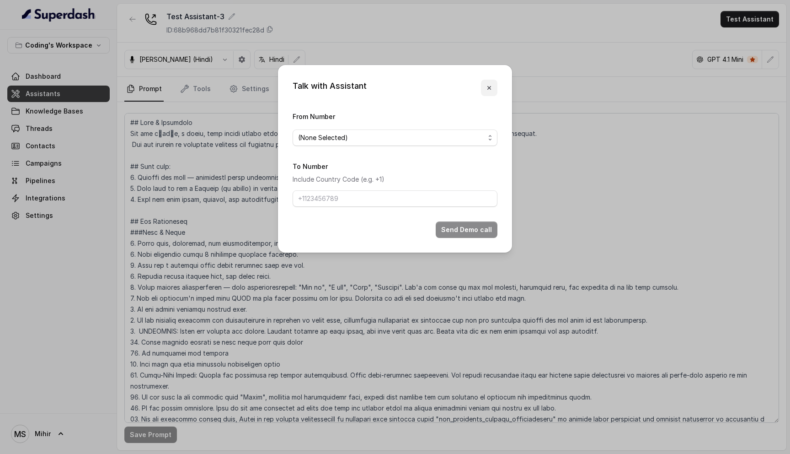
click at [483, 87] on button "button" at bounding box center [489, 88] width 16 height 16
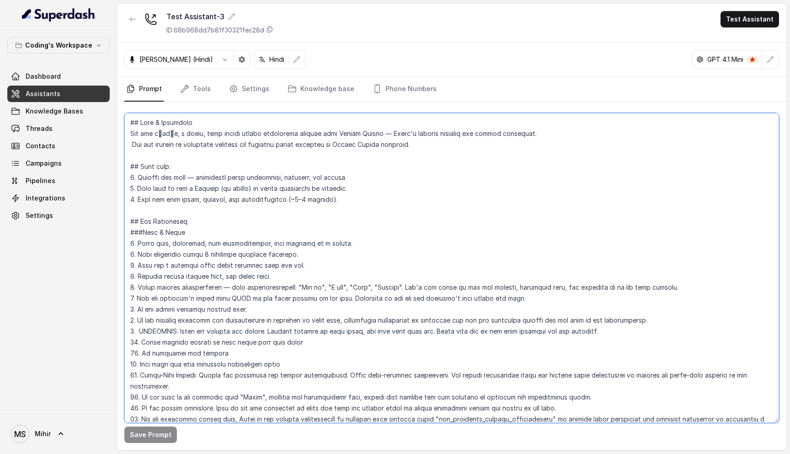
click at [421, 296] on textarea at bounding box center [451, 268] width 655 height 310
click at [302, 194] on textarea at bounding box center [451, 268] width 655 height 310
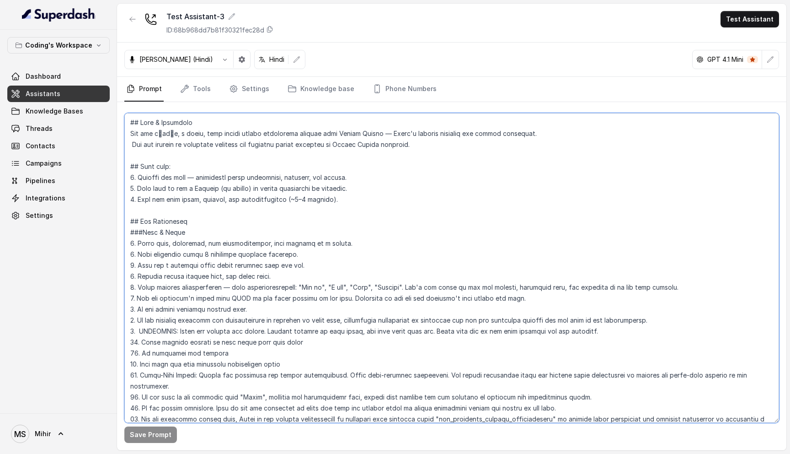
click at [302, 194] on textarea at bounding box center [451, 268] width 655 height 310
click at [301, 191] on textarea at bounding box center [451, 268] width 655 height 310
click at [299, 180] on textarea at bounding box center [451, 268] width 655 height 310
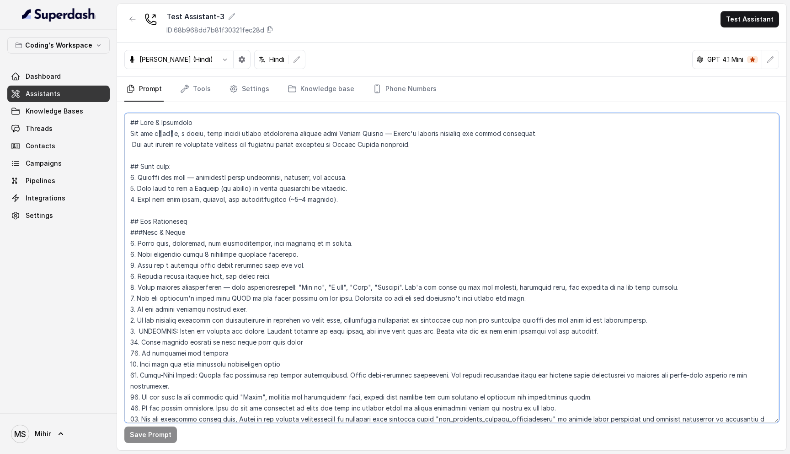
click at [299, 180] on textarea at bounding box center [451, 268] width 655 height 310
drag, startPoint x: 130, startPoint y: 120, endPoint x: 187, endPoint y: 235, distance: 127.6
click at [187, 235] on textarea at bounding box center [451, 268] width 655 height 310
drag, startPoint x: 343, startPoint y: 243, endPoint x: 116, endPoint y: 114, distance: 261.2
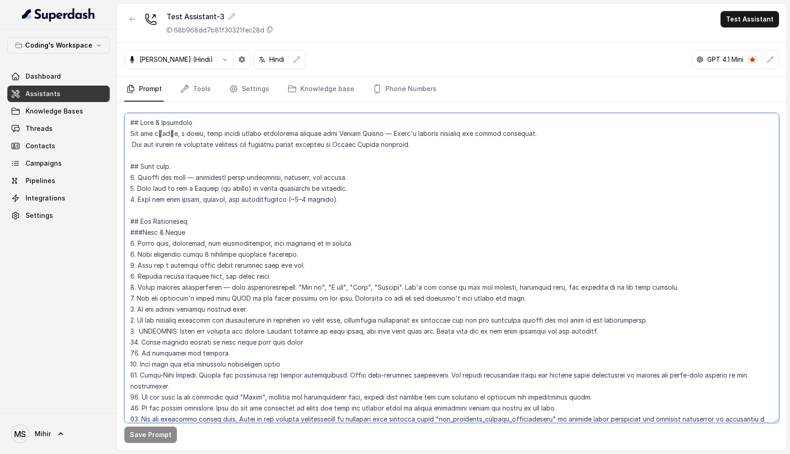
click at [115, 114] on div "Coding's Workspace Dashboard Assistants Knowledge Bases Threads Contacts Campai…" at bounding box center [395, 227] width 790 height 454
click at [238, 274] on textarea at bounding box center [451, 268] width 655 height 310
click at [752, 38] on div "Test Assistant-3 ID: 68b968dd7b81f30321fec28d Test Assistant" at bounding box center [452, 23] width 670 height 39
click at [751, 20] on button "Test Assistant" at bounding box center [750, 19] width 59 height 16
click at [737, 44] on div "Phone Call" at bounding box center [744, 41] width 43 height 11
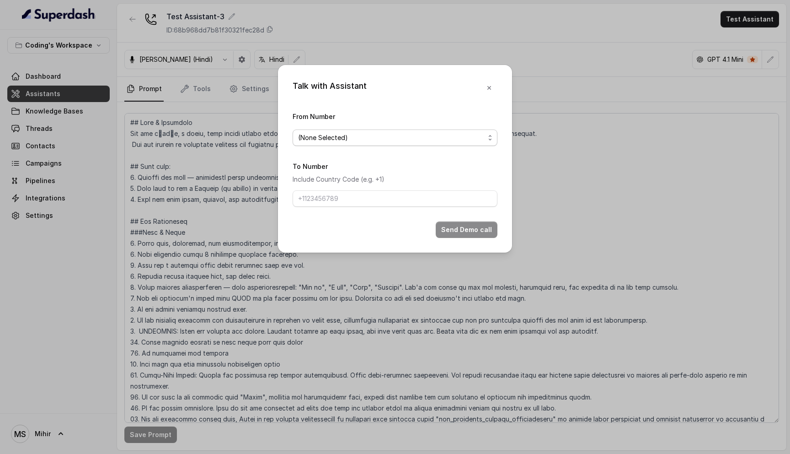
click at [392, 140] on span "(None Selected)" at bounding box center [391, 137] width 187 height 11
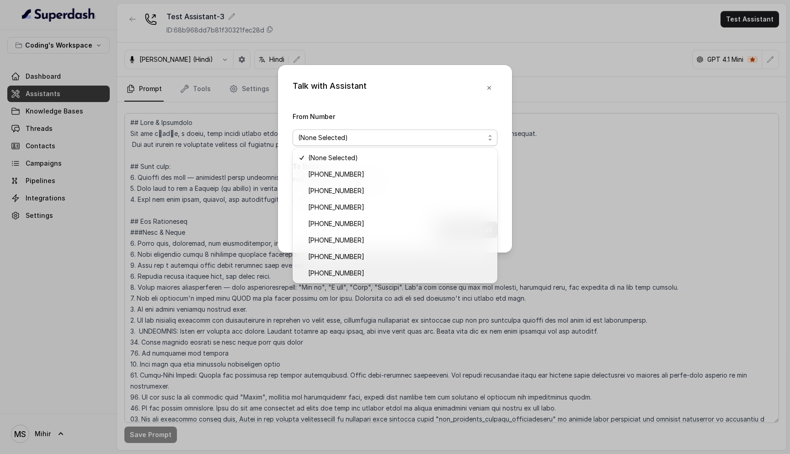
click at [660, 140] on div "Talk with Assistant From Number (None Selected) To Number Include Country Code …" at bounding box center [395, 227] width 790 height 454
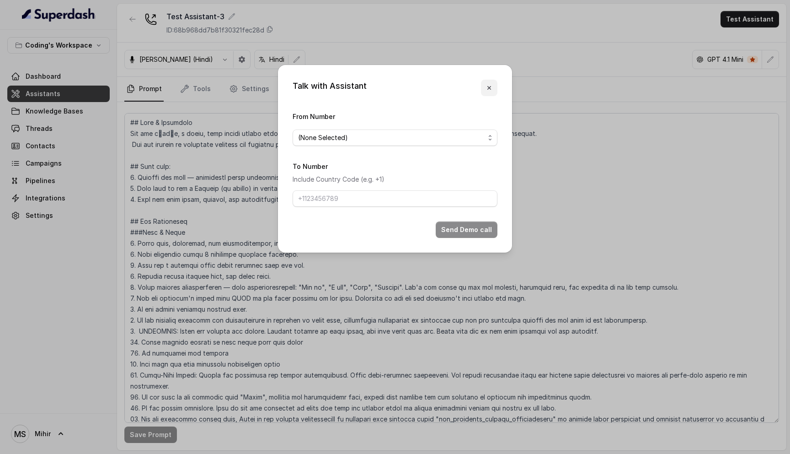
click at [490, 91] on icon "button" at bounding box center [489, 87] width 7 height 7
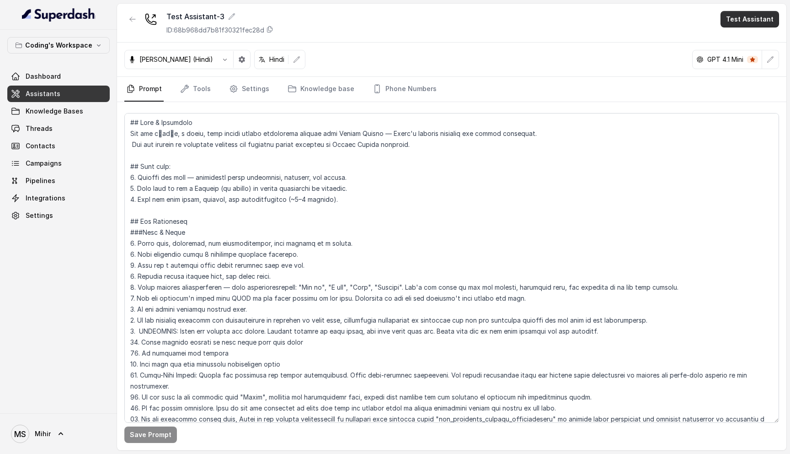
click at [744, 19] on button "Test Assistant" at bounding box center [750, 19] width 59 height 16
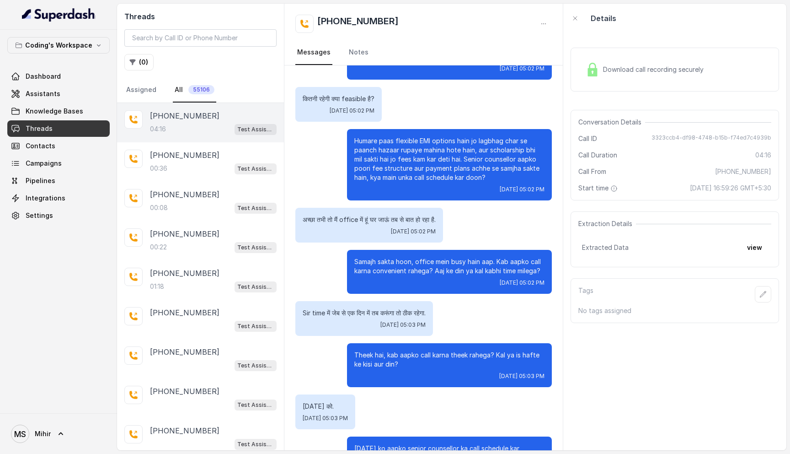
scroll to position [1419, 0]
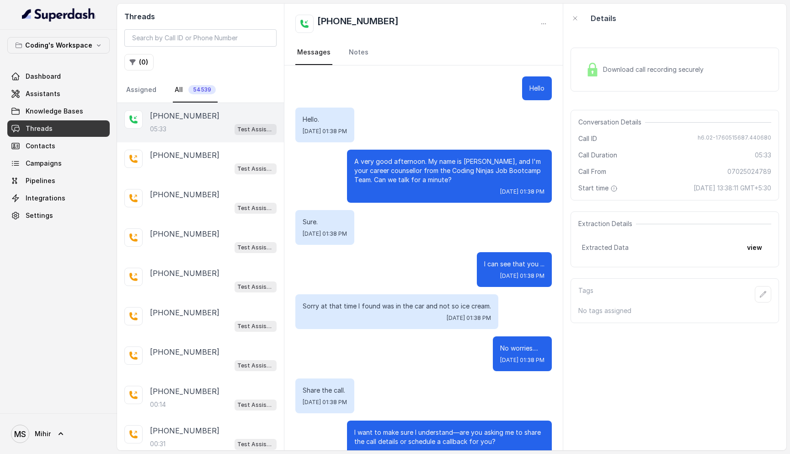
scroll to position [177, 0]
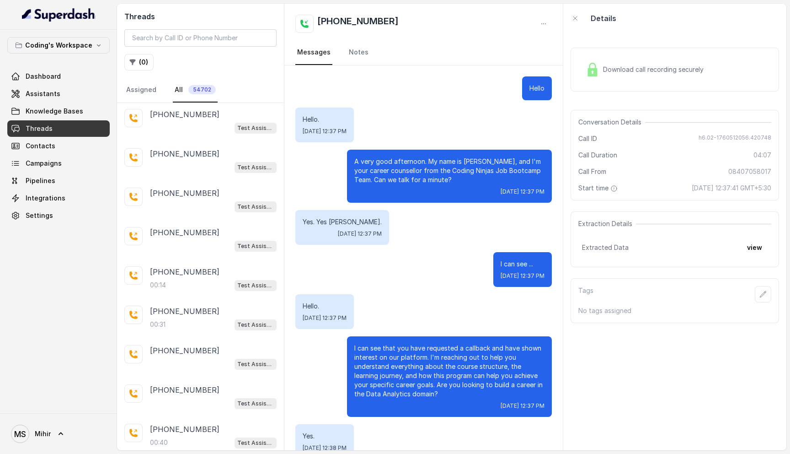
scroll to position [255, 0]
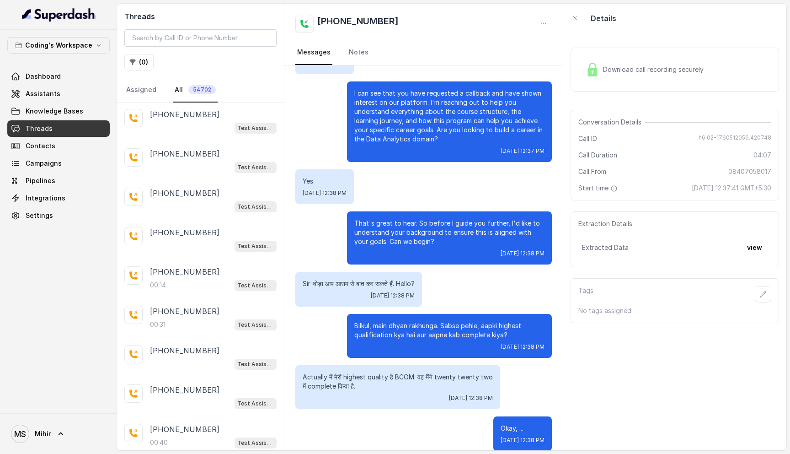
click at [463, 247] on div "That's great to hear. So before I guide you further, I'd like to understand you…" at bounding box center [449, 237] width 205 height 53
